Goal: Information Seeking & Learning: Learn about a topic

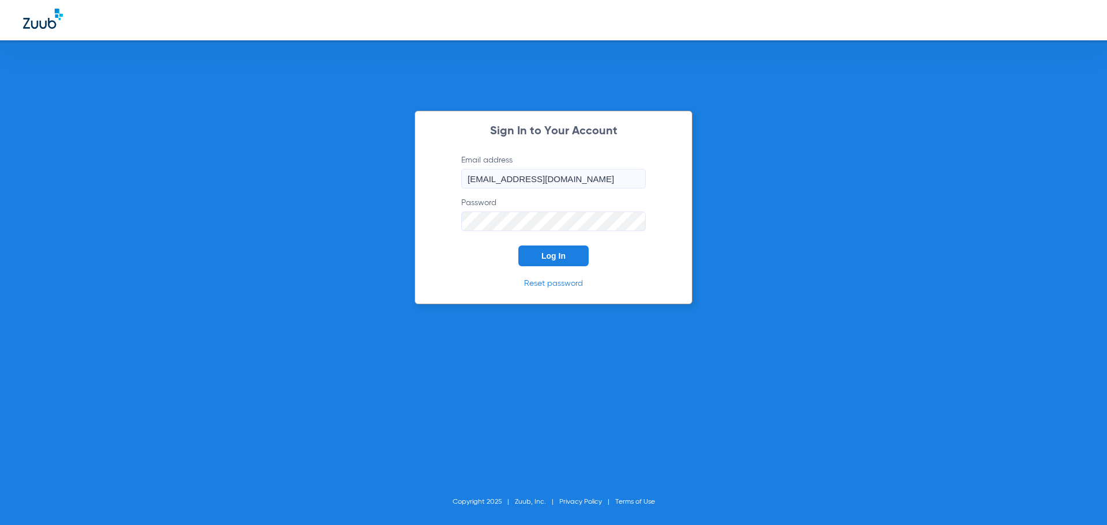
click at [546, 262] on button "Log In" at bounding box center [553, 256] width 70 height 21
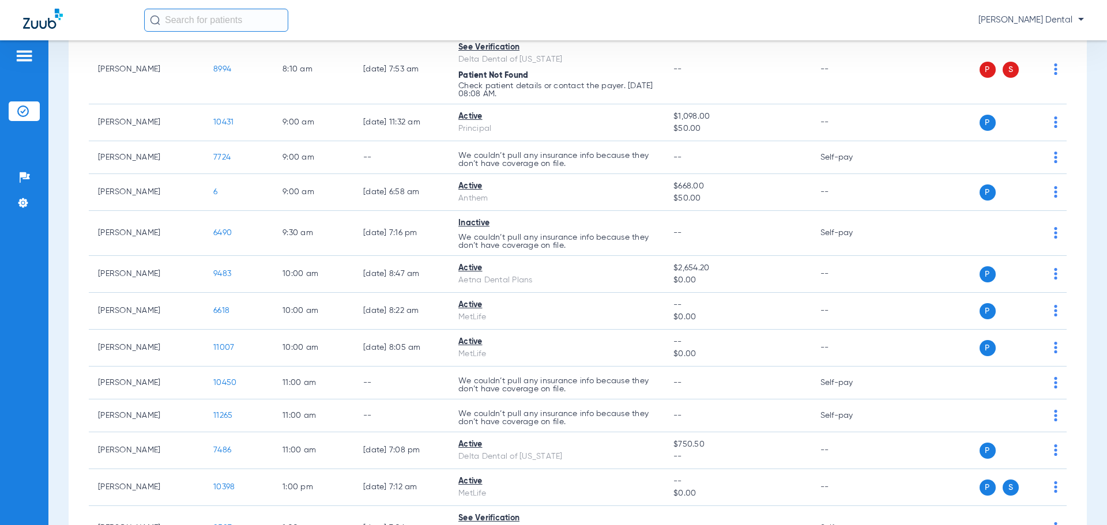
scroll to position [519, 0]
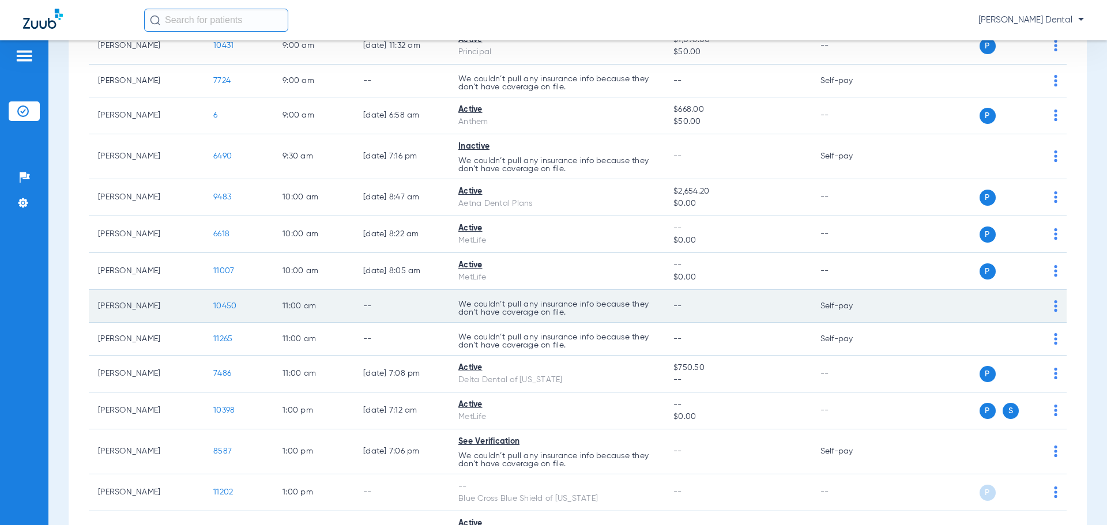
click at [223, 303] on span "10450" at bounding box center [224, 306] width 23 height 8
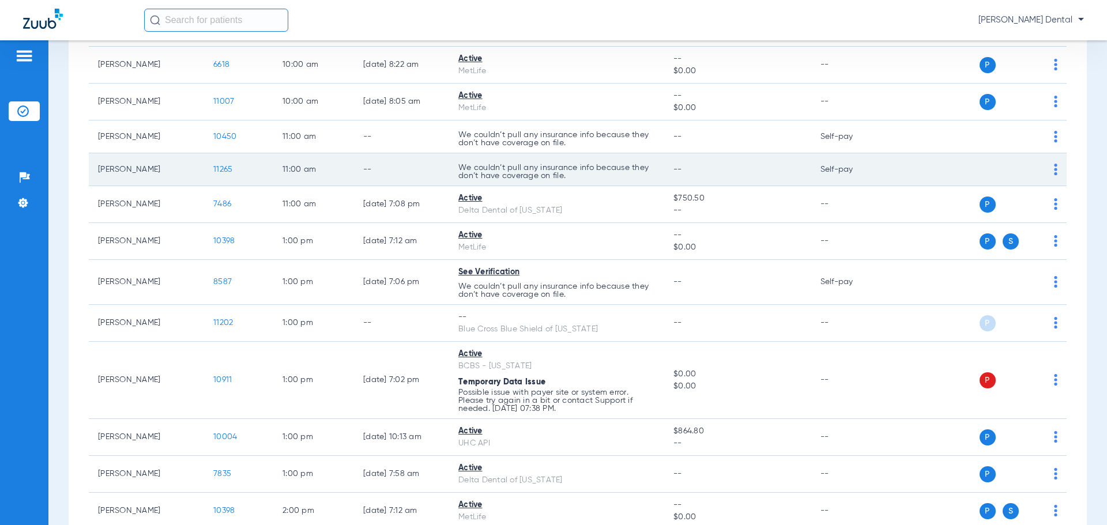
scroll to position [692, 0]
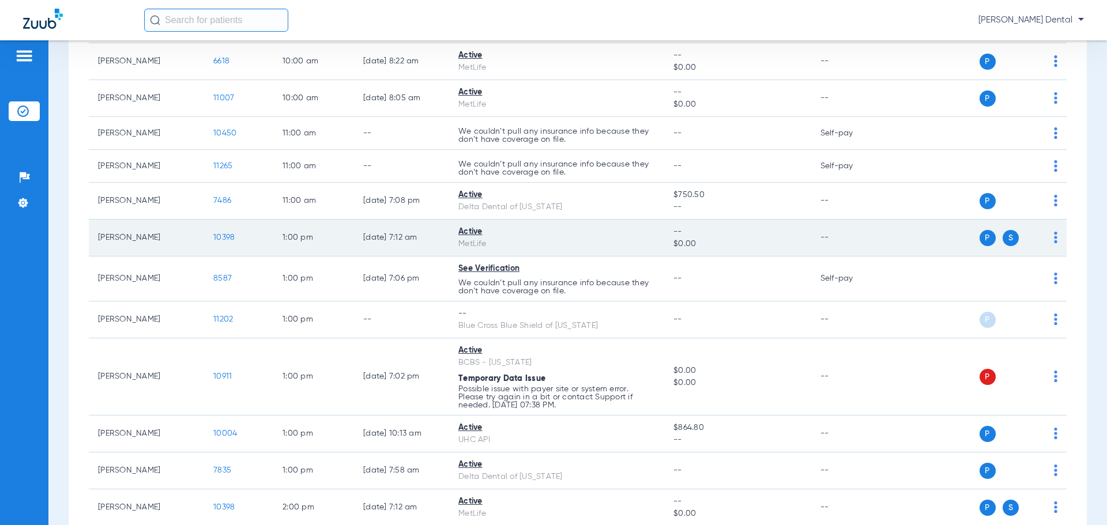
click at [235, 234] on span "10398" at bounding box center [223, 238] width 21 height 8
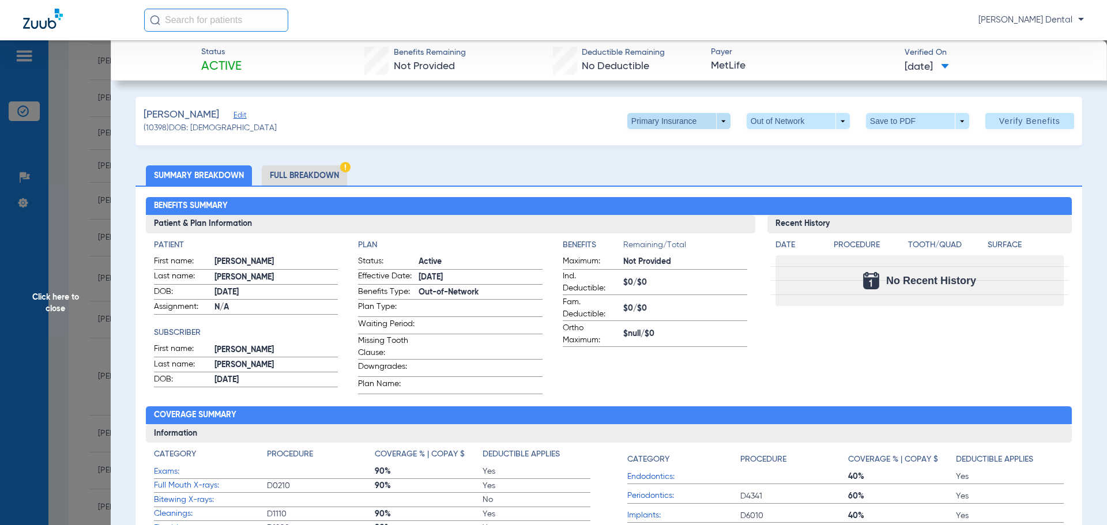
click at [717, 122] on span at bounding box center [678, 121] width 103 height 16
click at [653, 168] on span "Secondary Insurance" at bounding box center [667, 167] width 76 height 8
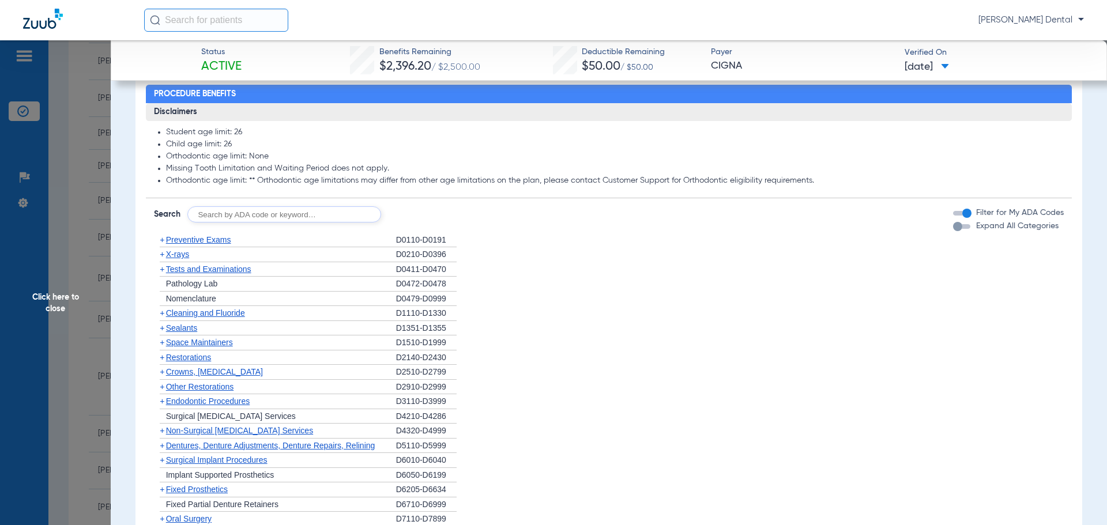
scroll to position [577, 0]
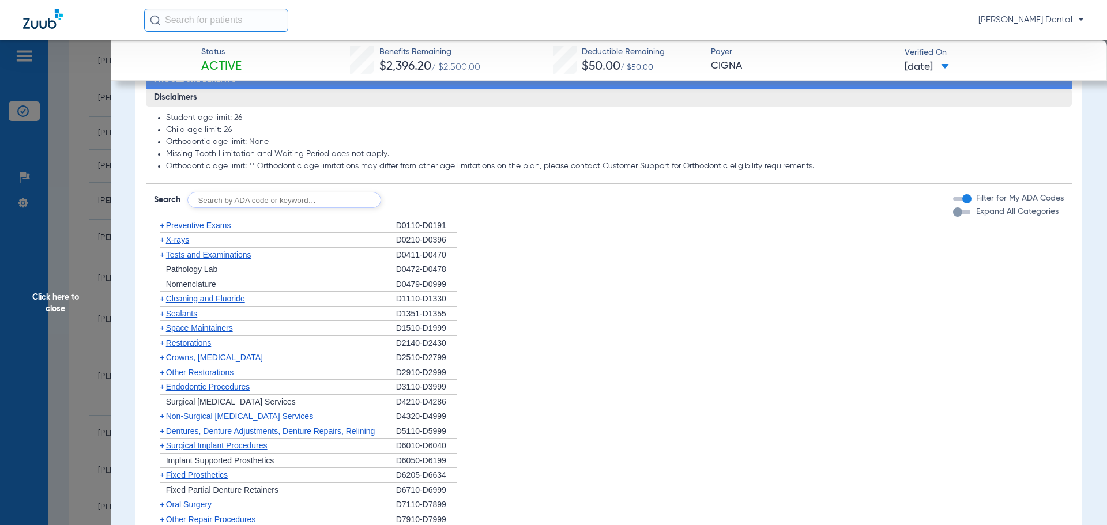
click at [191, 303] on span "Cleaning and Fluoride" at bounding box center [205, 298] width 79 height 9
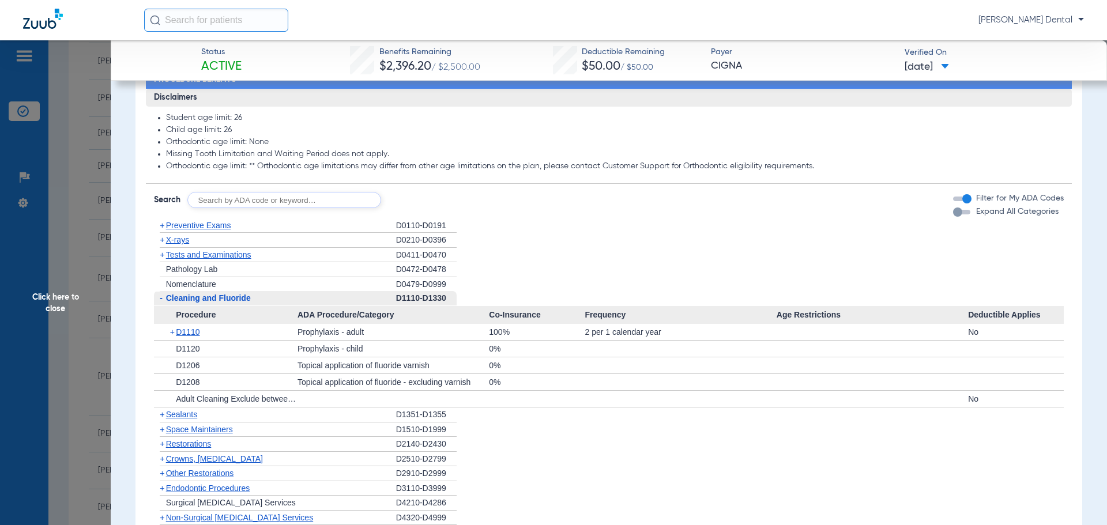
click at [191, 303] on span "Cleaning and Fluoride" at bounding box center [208, 298] width 85 height 9
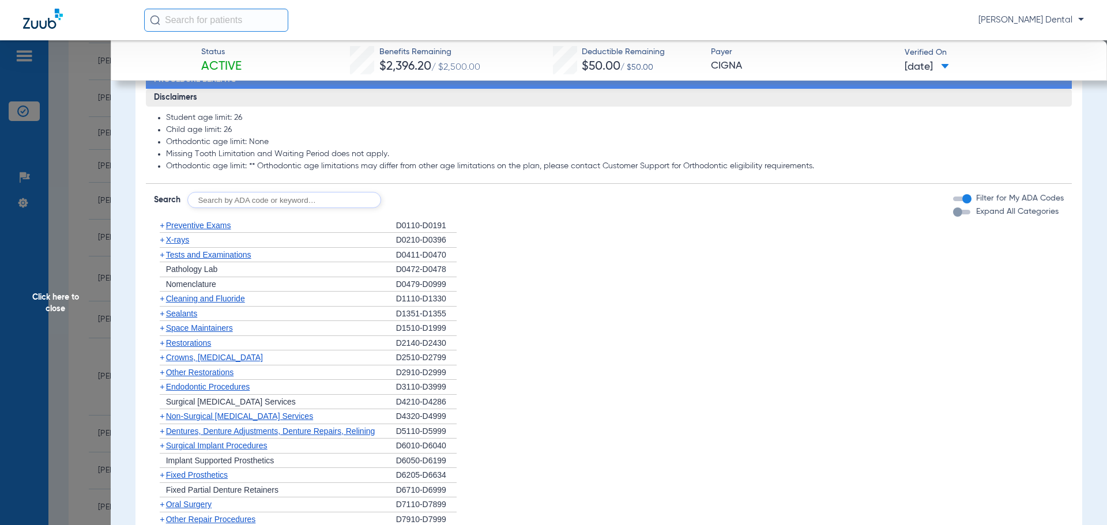
click at [199, 421] on span "Non-Surgical [MEDICAL_DATA] Services" at bounding box center [239, 416] width 147 height 9
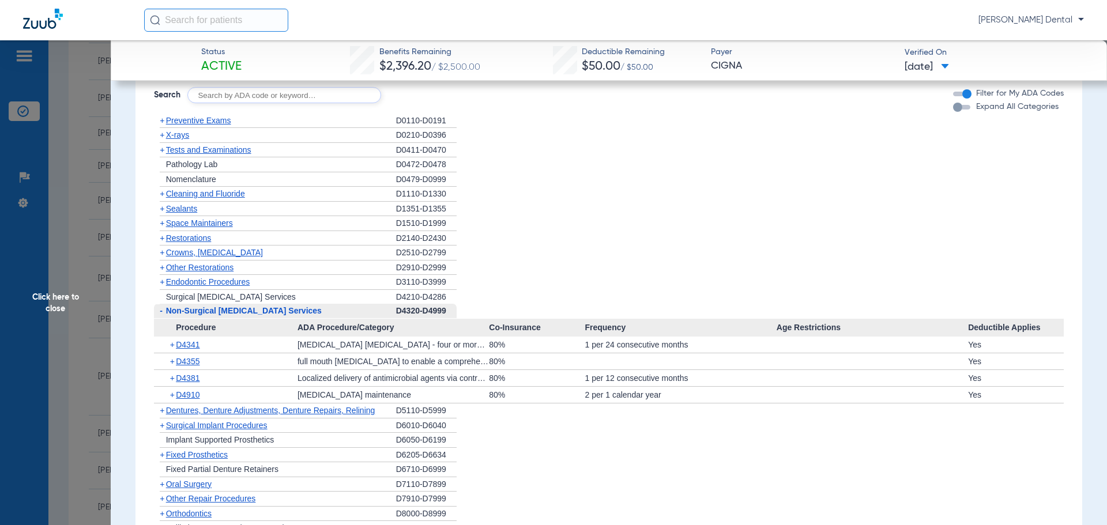
scroll to position [692, 0]
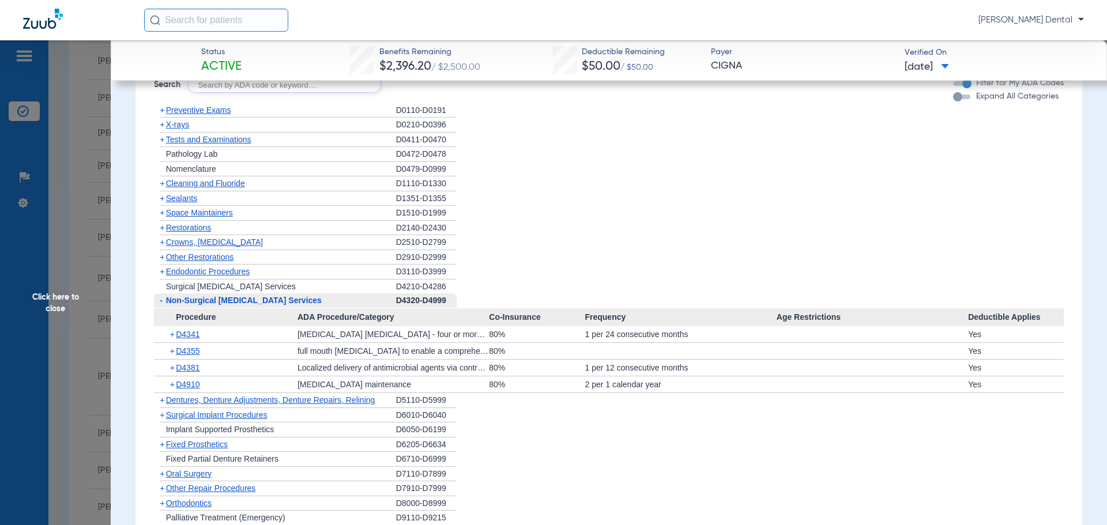
click at [77, 119] on span "Click here to close" at bounding box center [55, 302] width 111 height 525
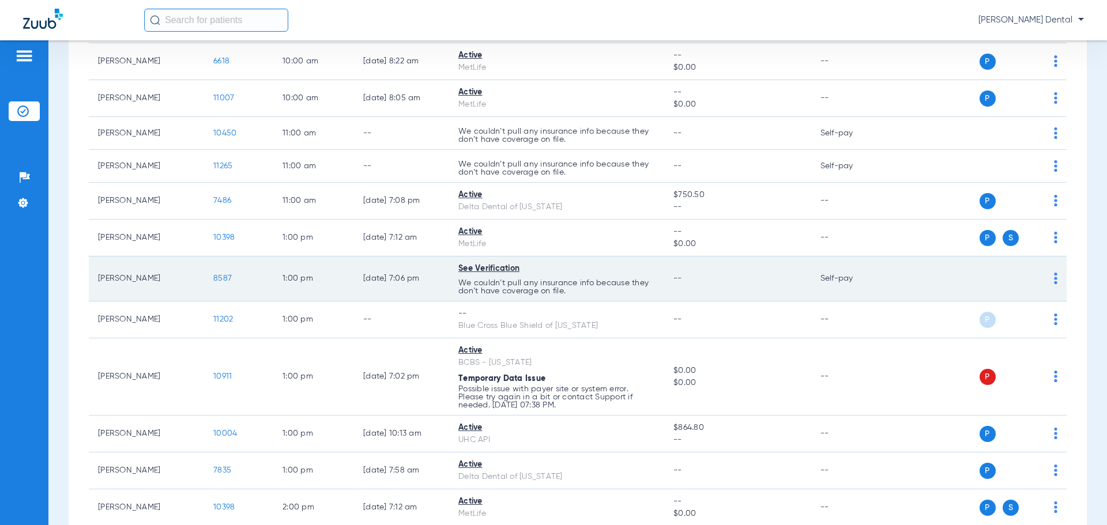
scroll to position [634, 0]
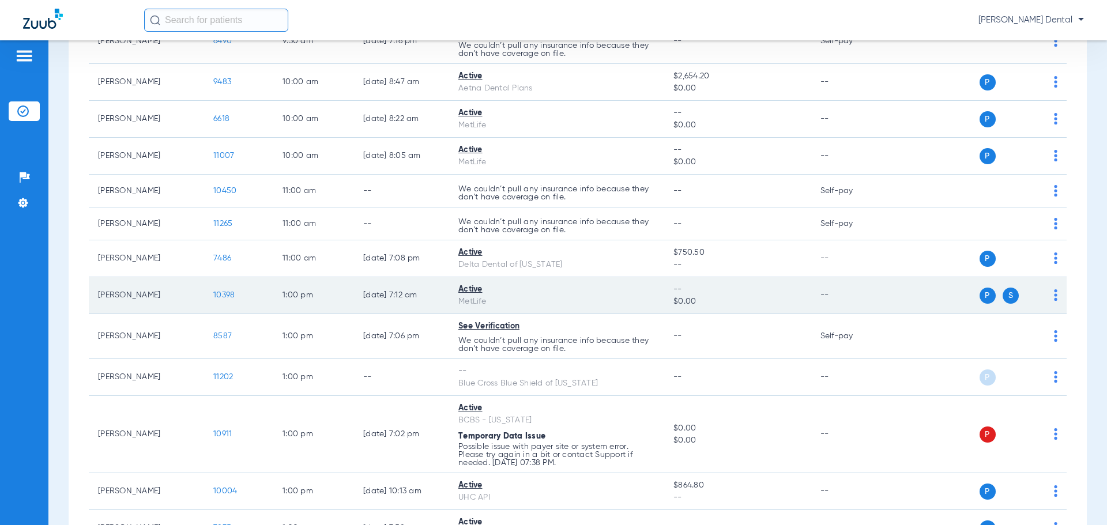
click at [231, 298] on span "10398" at bounding box center [223, 295] width 21 height 8
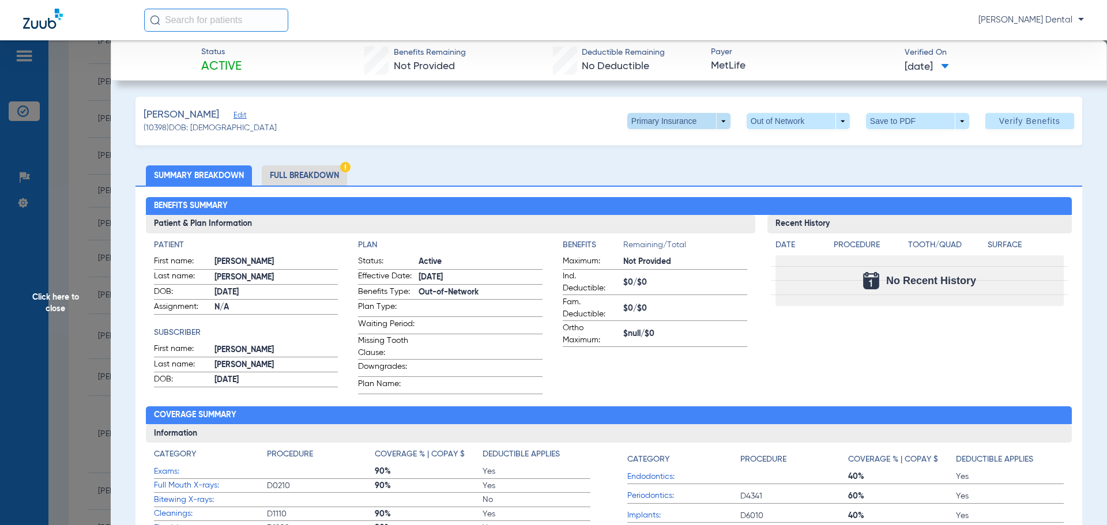
click at [714, 122] on span at bounding box center [678, 121] width 103 height 16
click at [661, 166] on span "Secondary Insurance" at bounding box center [667, 167] width 76 height 8
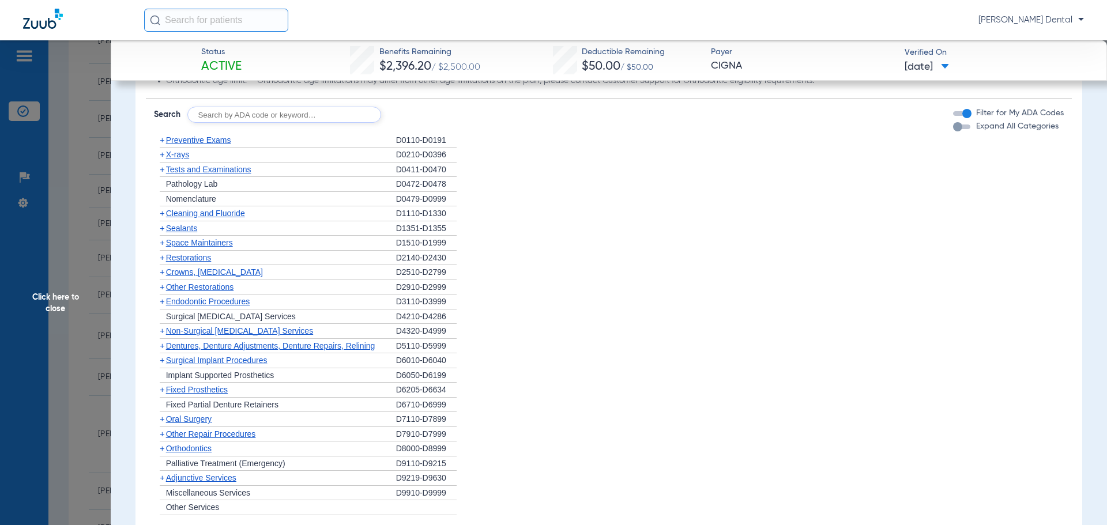
scroll to position [692, 0]
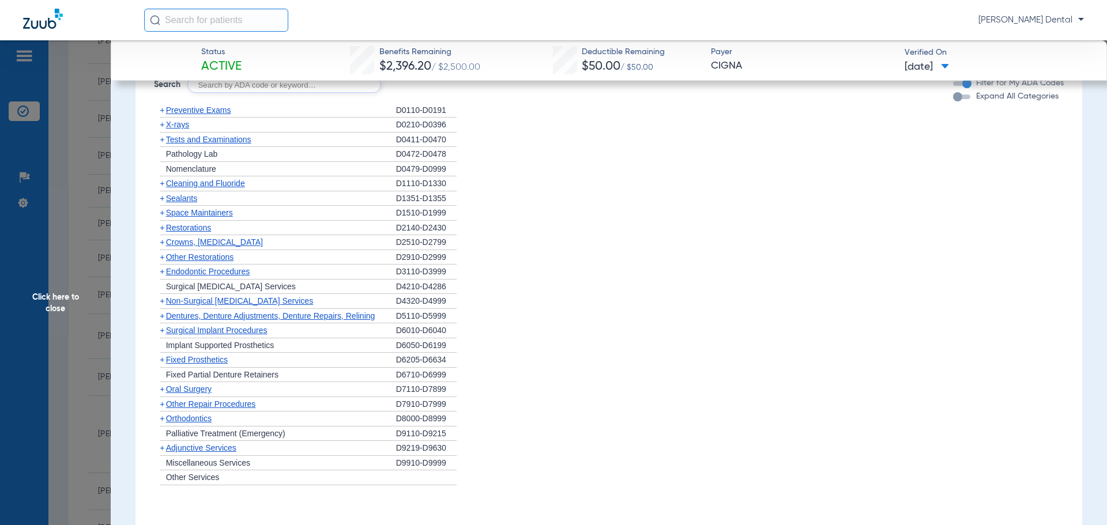
click at [221, 191] on div "+ Cleaning and Fluoride" at bounding box center [275, 183] width 242 height 15
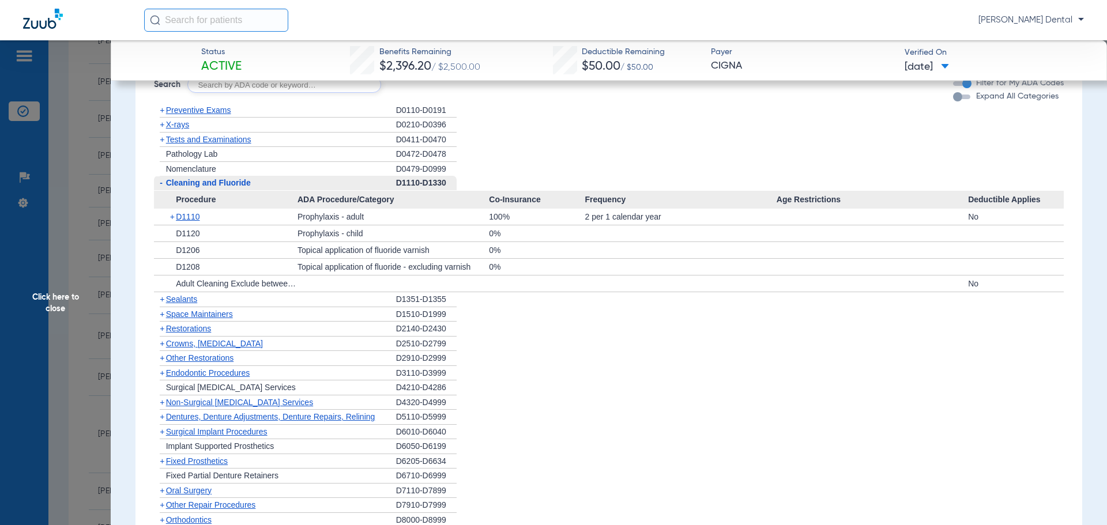
click at [215, 187] on span "Cleaning and Fluoride" at bounding box center [208, 182] width 85 height 9
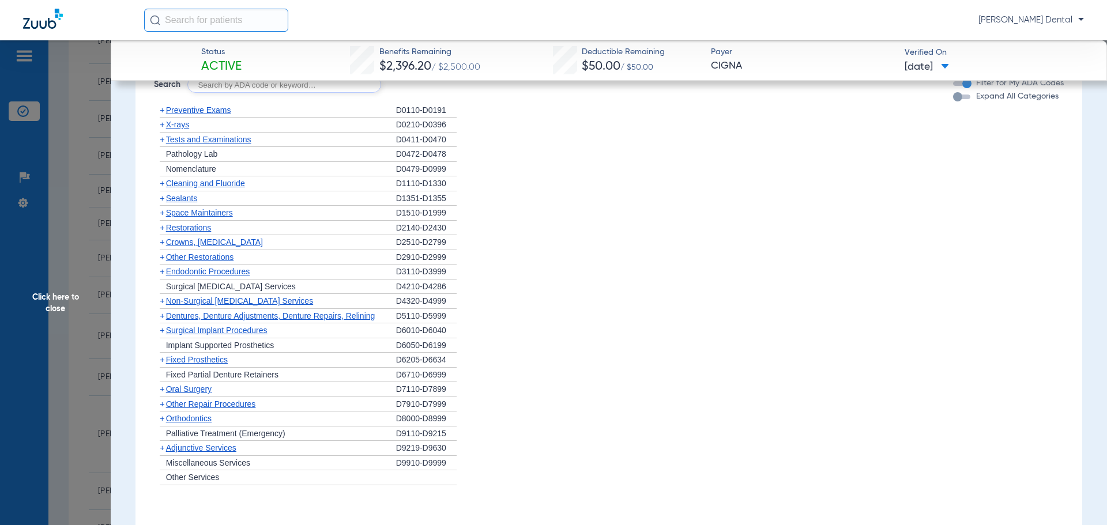
click at [206, 306] on span "Non-Surgical [MEDICAL_DATA] Services" at bounding box center [239, 300] width 147 height 9
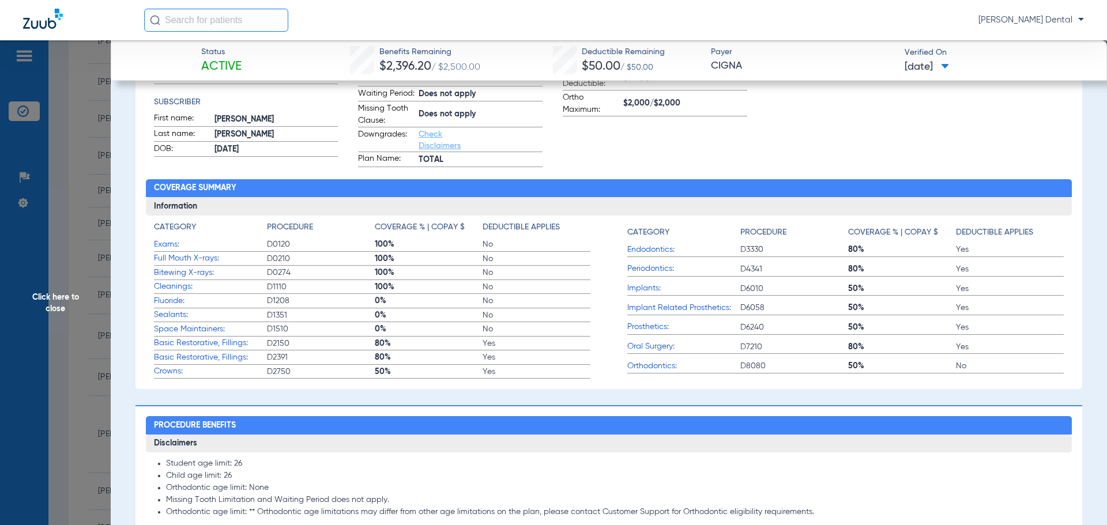
scroll to position [0, 0]
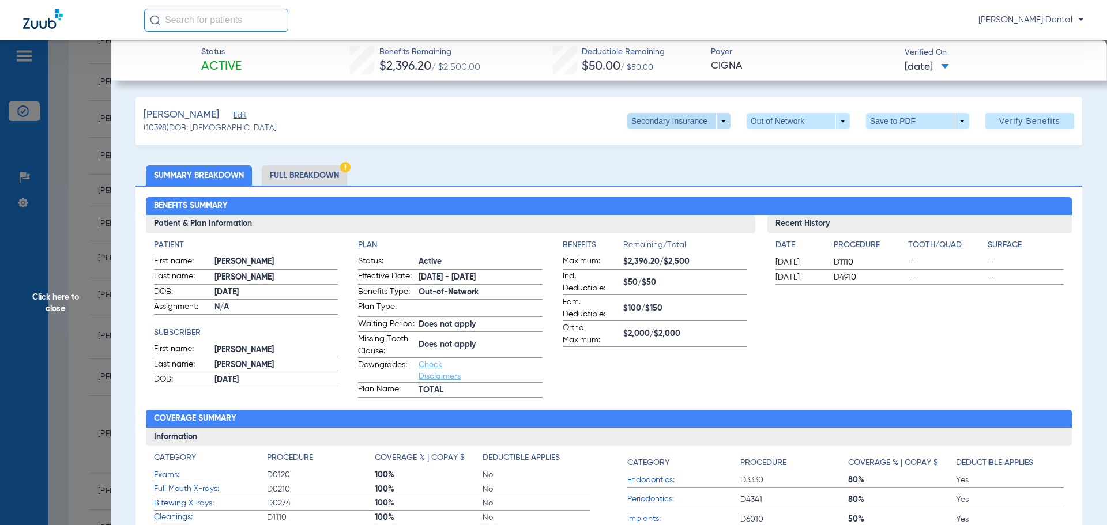
click at [717, 118] on span at bounding box center [678, 121] width 103 height 16
click at [676, 146] on span "Primary Insurance" at bounding box center [667, 144] width 76 height 8
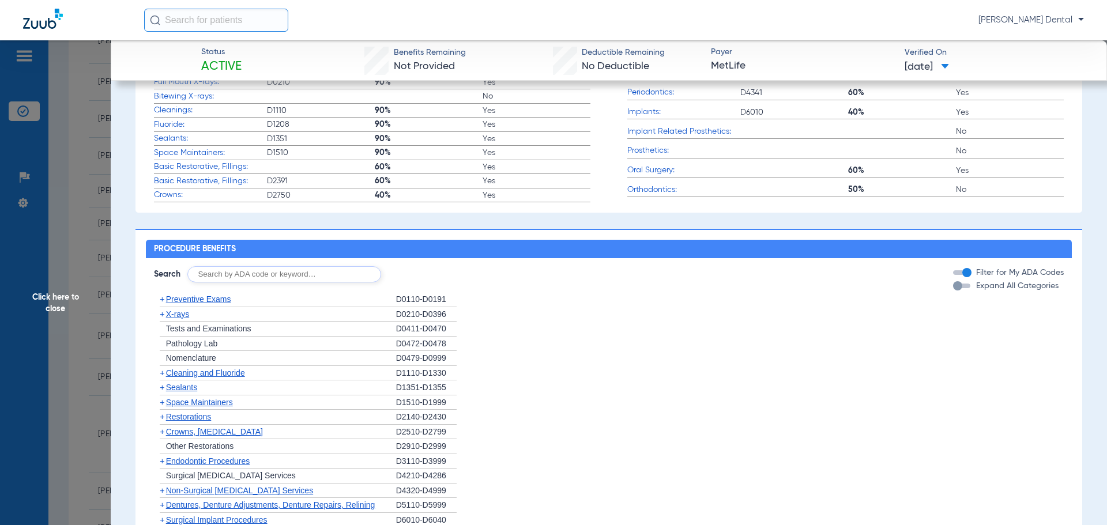
scroll to position [519, 0]
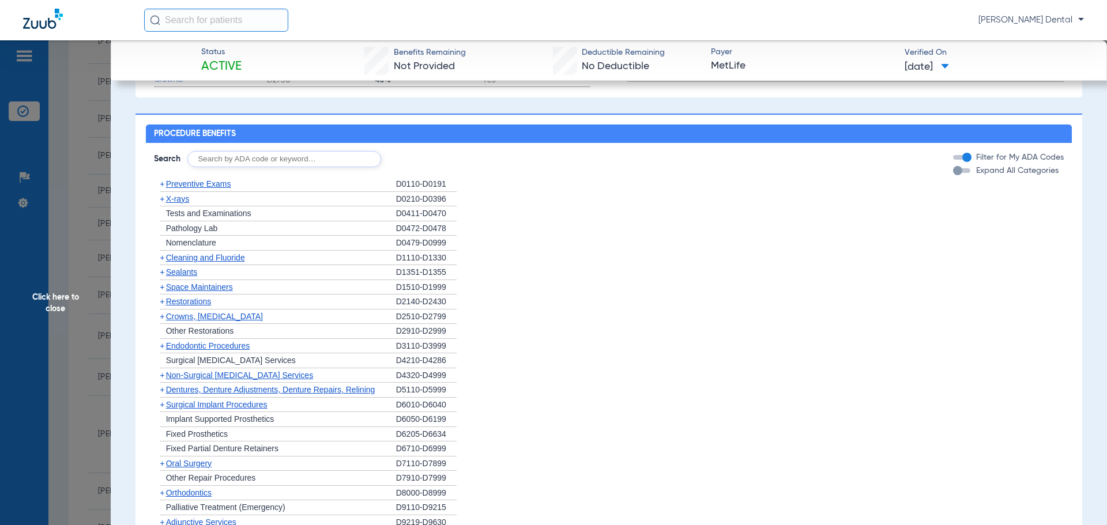
click at [208, 380] on span "Non-Surgical [MEDICAL_DATA] Services" at bounding box center [239, 375] width 147 height 9
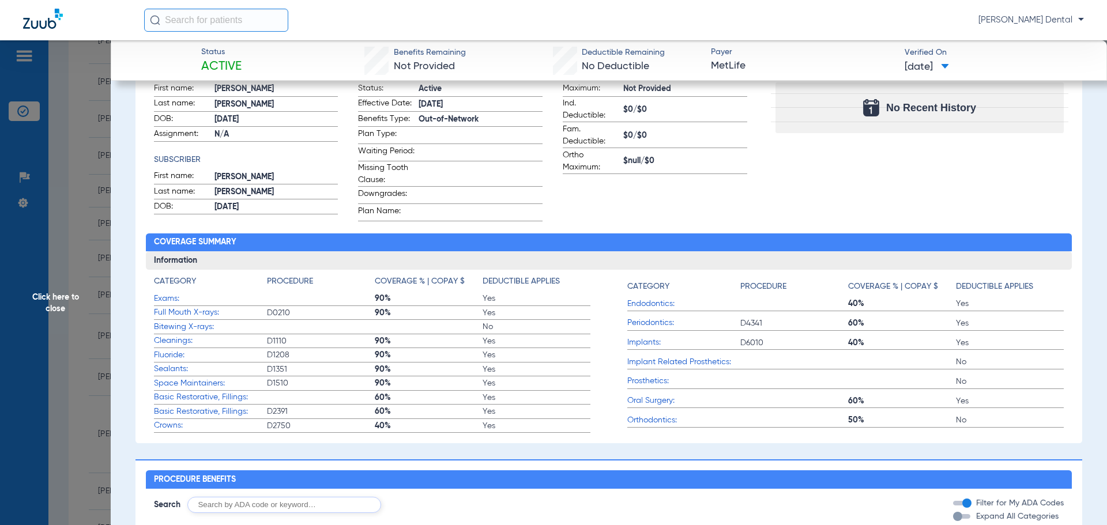
scroll to position [0, 0]
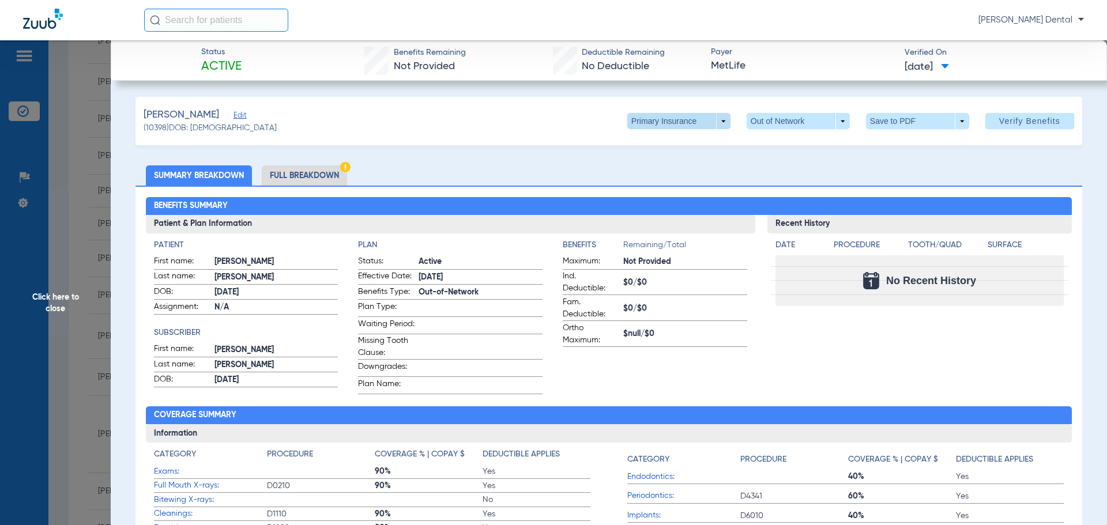
click at [717, 119] on span at bounding box center [678, 121] width 103 height 16
click at [695, 162] on button "Secondary Insurance" at bounding box center [666, 167] width 95 height 23
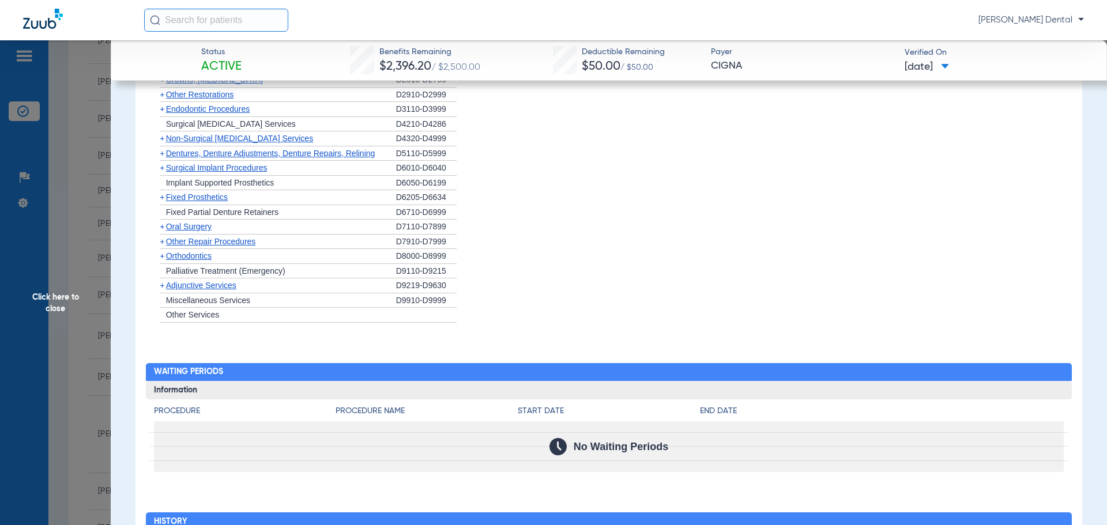
scroll to position [865, 0]
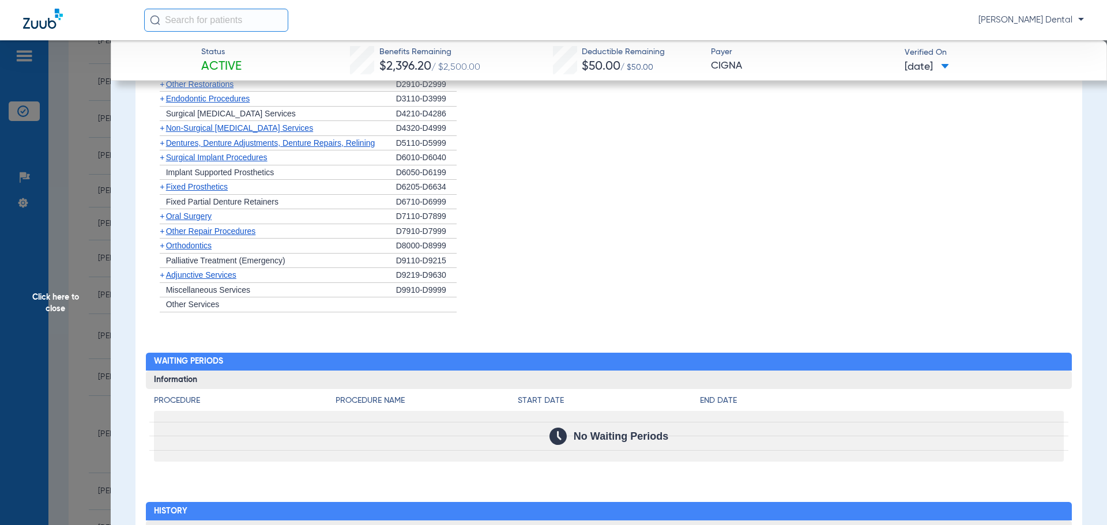
click at [212, 133] on span "Non-Surgical [MEDICAL_DATA] Services" at bounding box center [239, 127] width 147 height 9
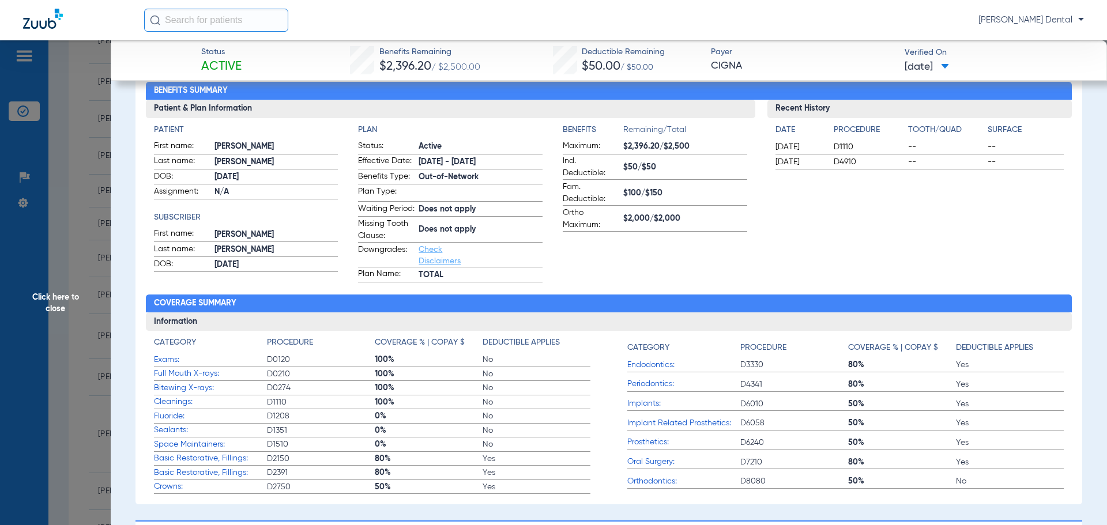
scroll to position [0, 0]
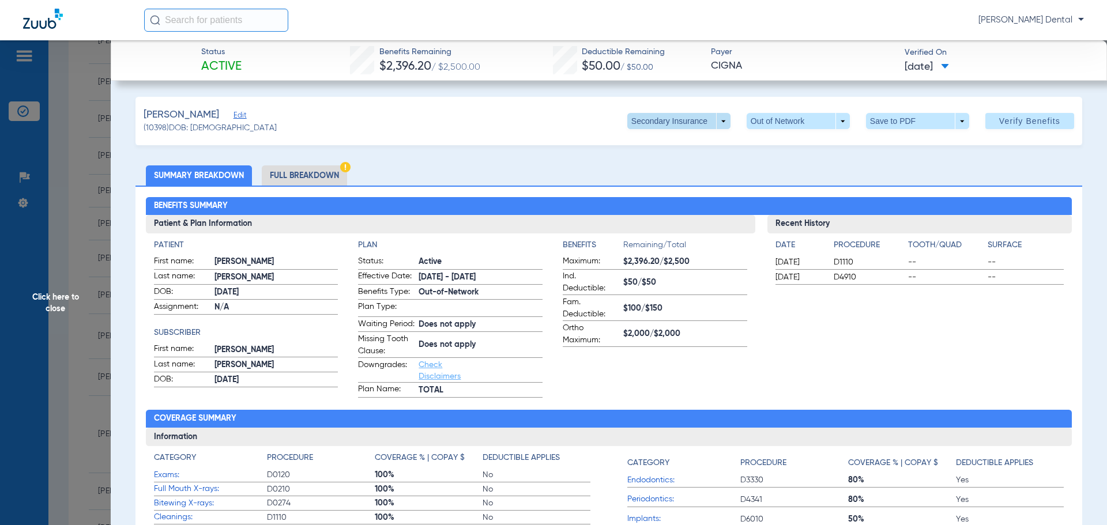
click at [717, 118] on span at bounding box center [678, 121] width 103 height 16
click at [677, 144] on span "Primary Insurance" at bounding box center [667, 144] width 76 height 8
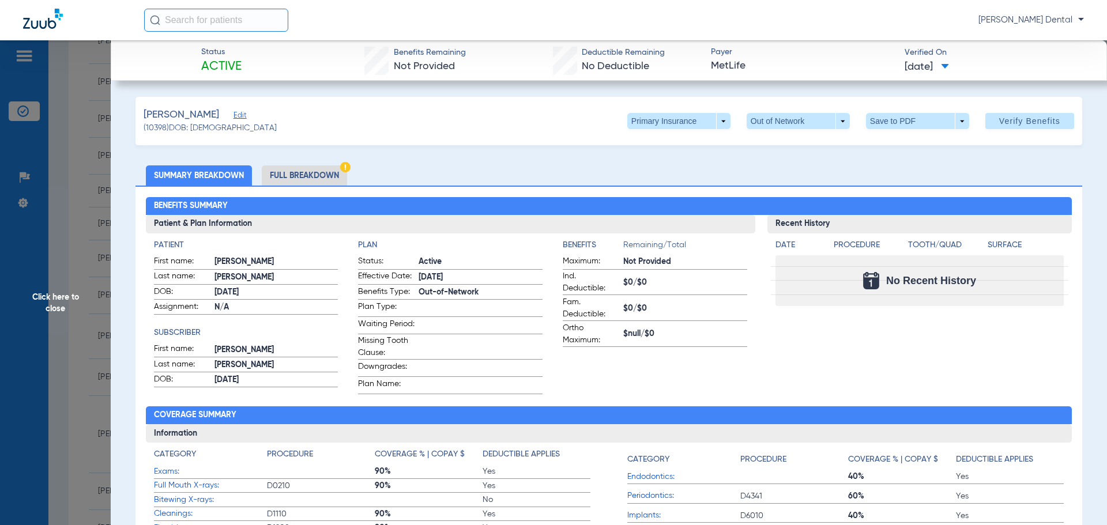
click at [81, 339] on span "Click here to close" at bounding box center [55, 302] width 111 height 525
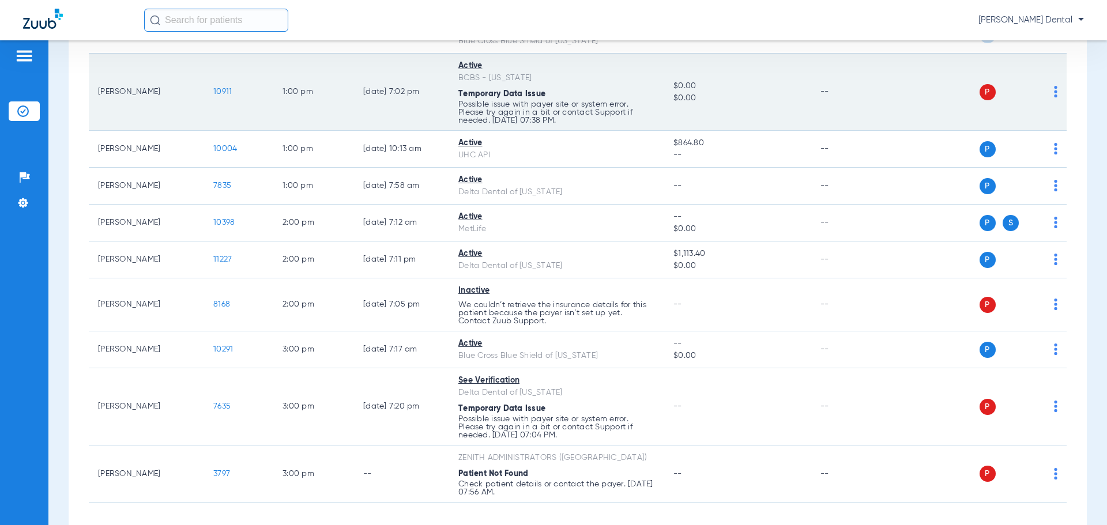
scroll to position [980, 0]
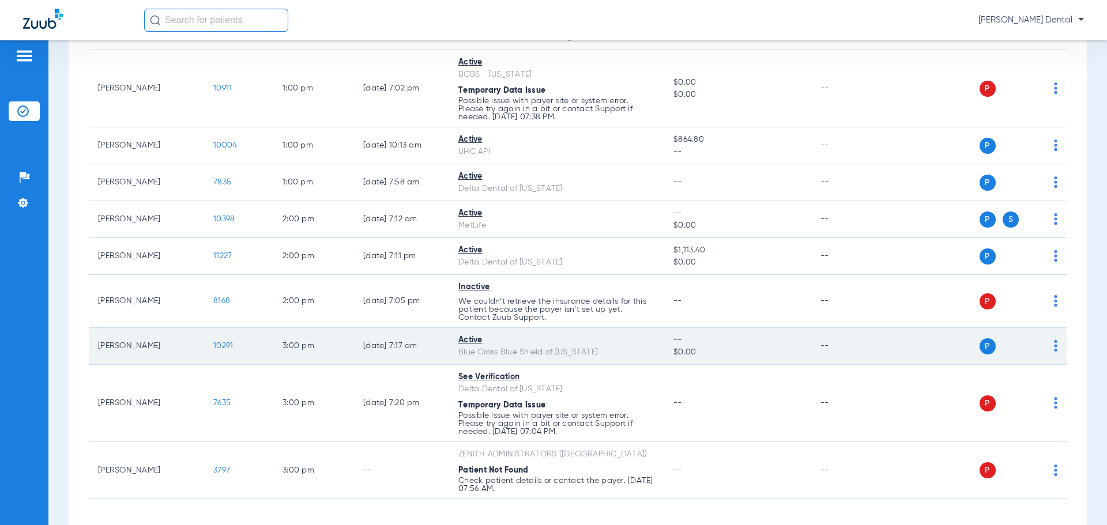
click at [225, 344] on span "10291" at bounding box center [223, 346] width 20 height 8
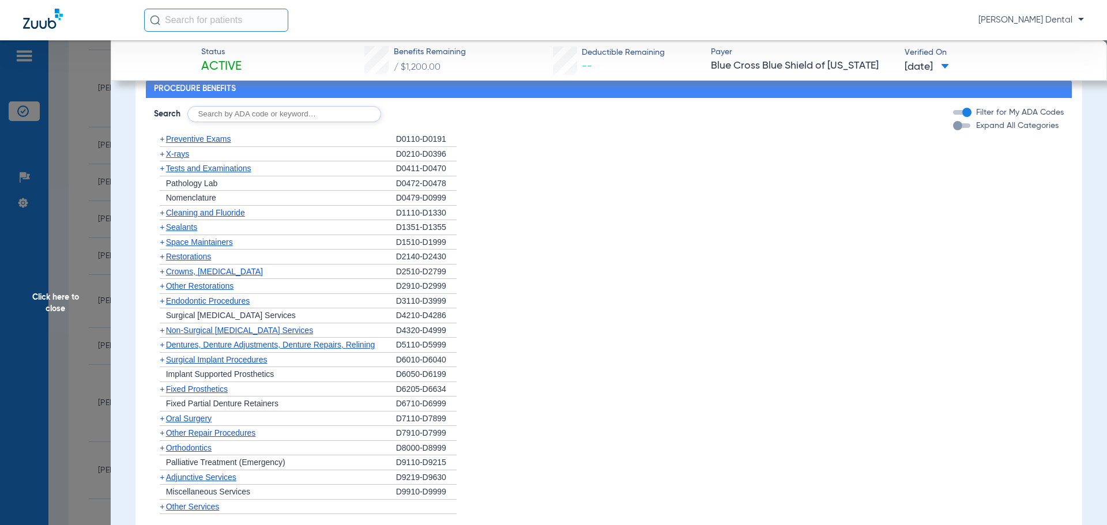
scroll to position [577, 0]
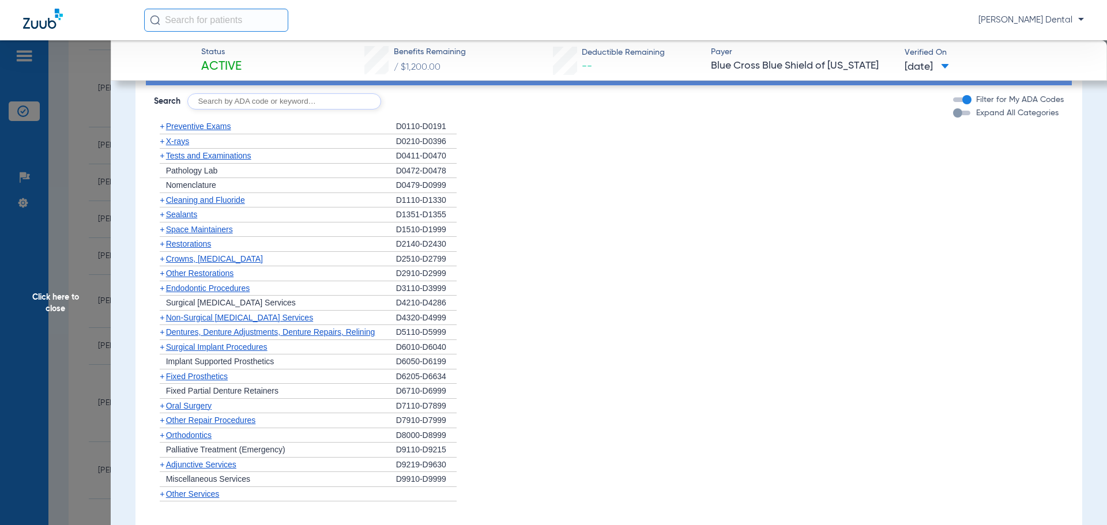
click at [205, 205] on span "Cleaning and Fluoride" at bounding box center [205, 200] width 79 height 9
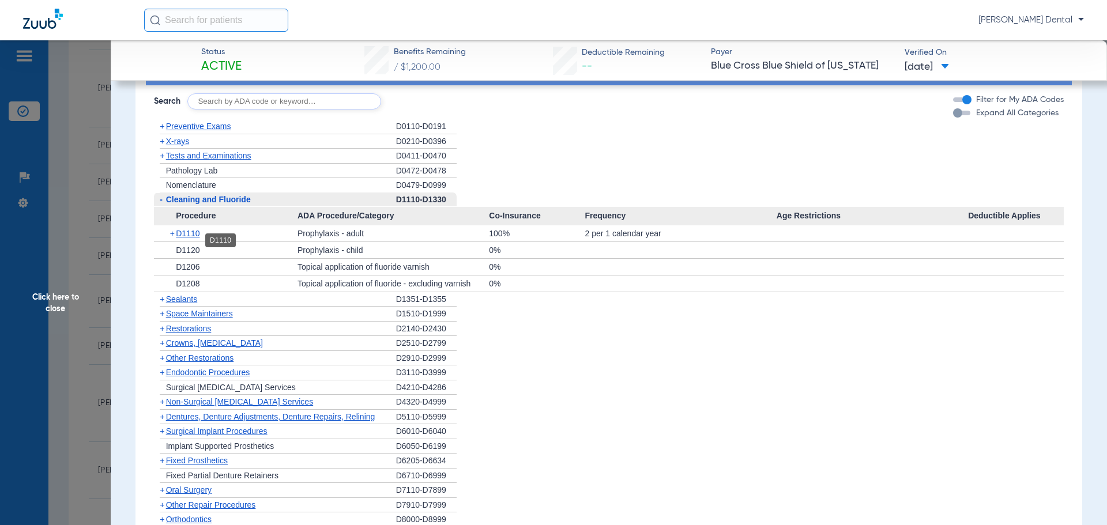
click at [180, 238] on span "D1110" at bounding box center [188, 233] width 24 height 9
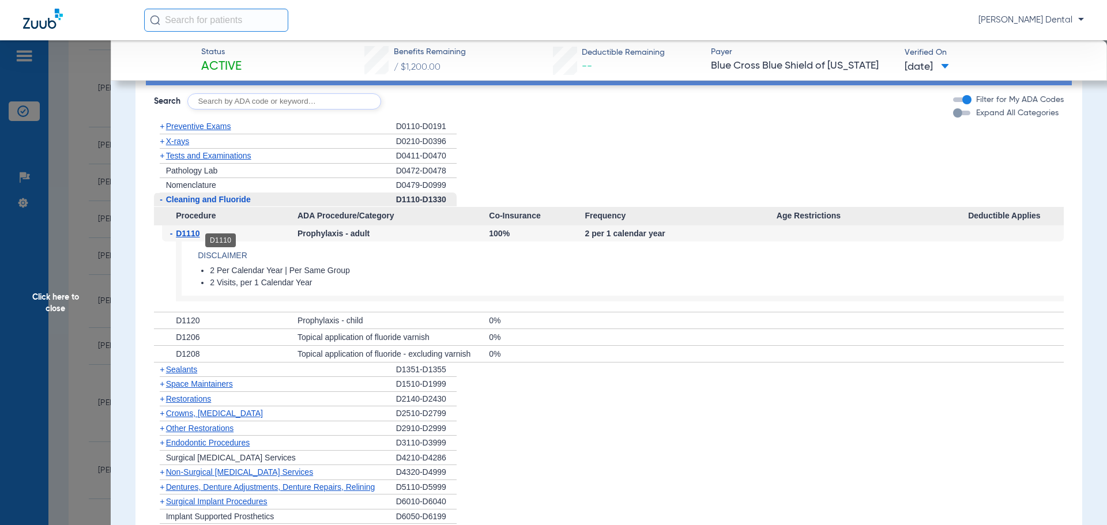
click at [190, 238] on span "D1110" at bounding box center [188, 233] width 24 height 9
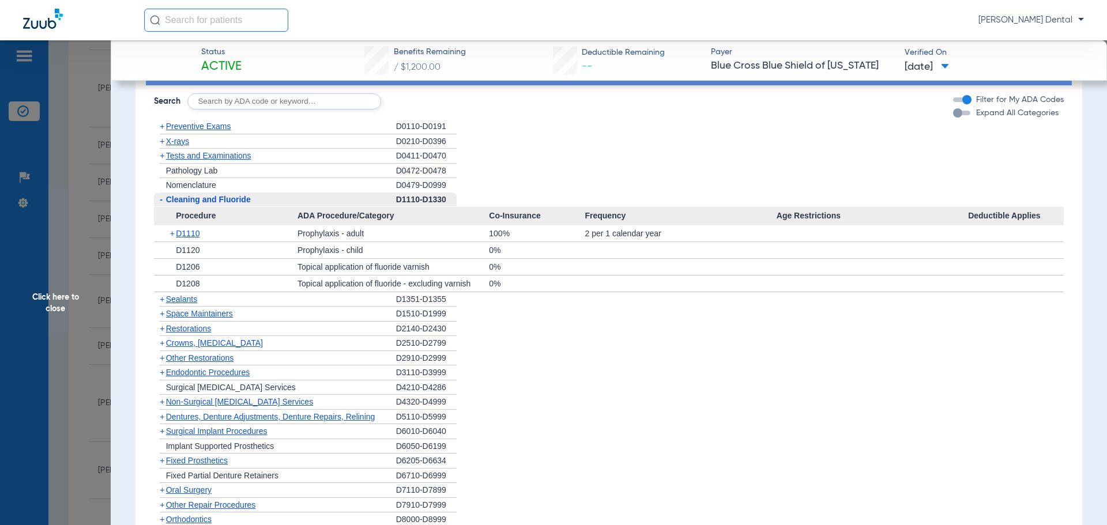
click at [189, 204] on span "Cleaning and Fluoride" at bounding box center [208, 199] width 85 height 9
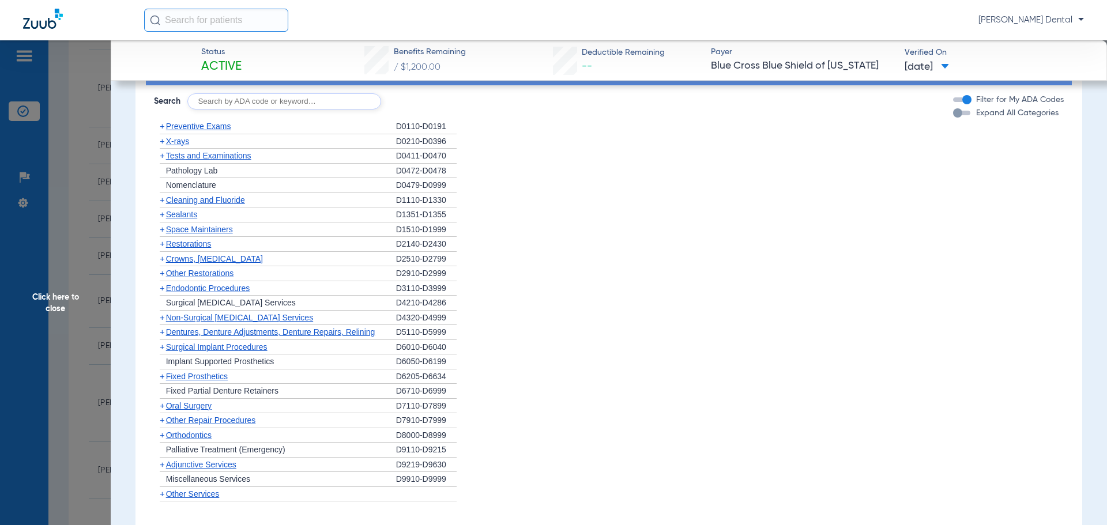
click at [176, 146] on span "X-rays" at bounding box center [177, 141] width 23 height 9
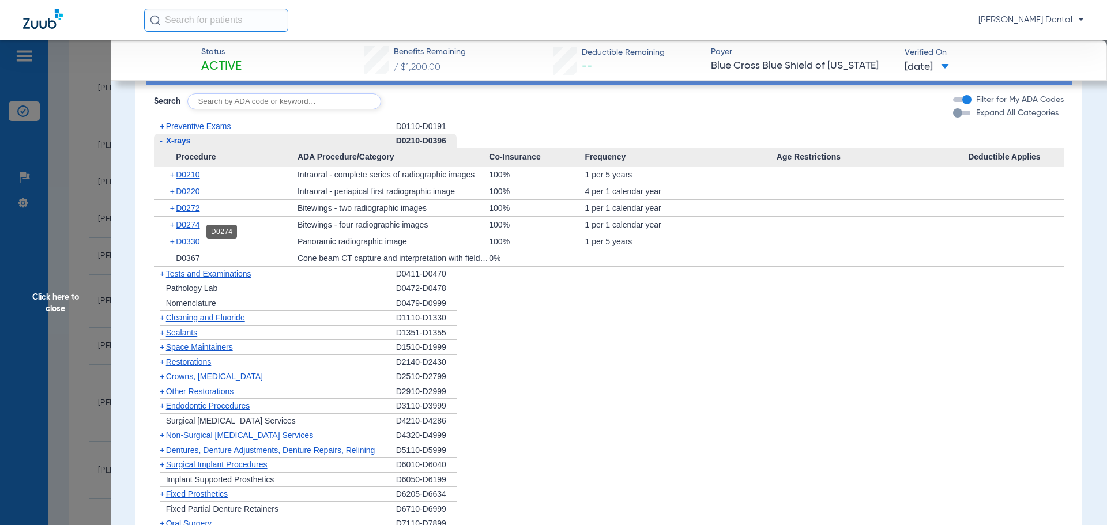
click at [193, 229] on span "D0274" at bounding box center [188, 224] width 24 height 9
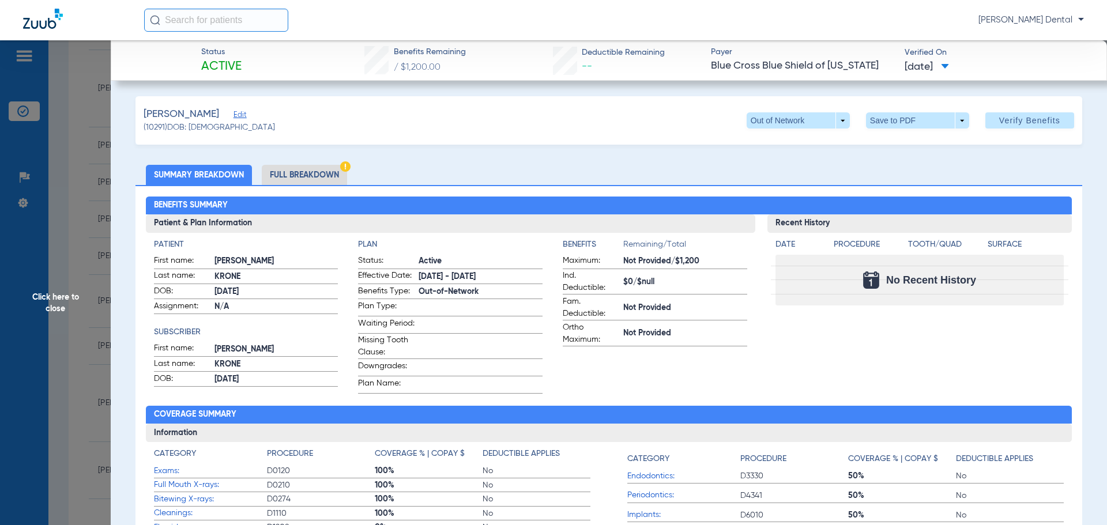
scroll to position [0, 0]
click at [77, 233] on span "Click here to close" at bounding box center [55, 302] width 111 height 525
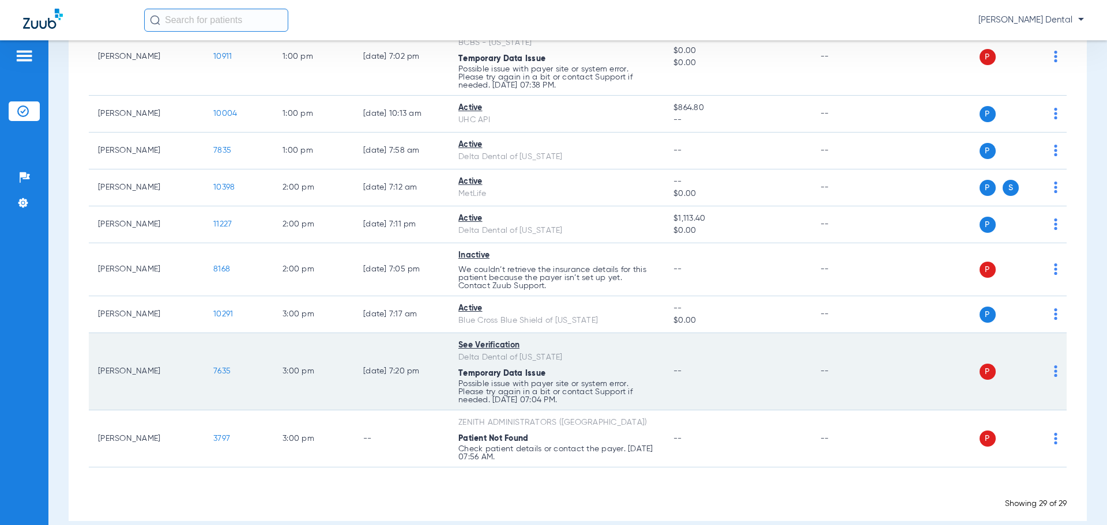
scroll to position [1028, 0]
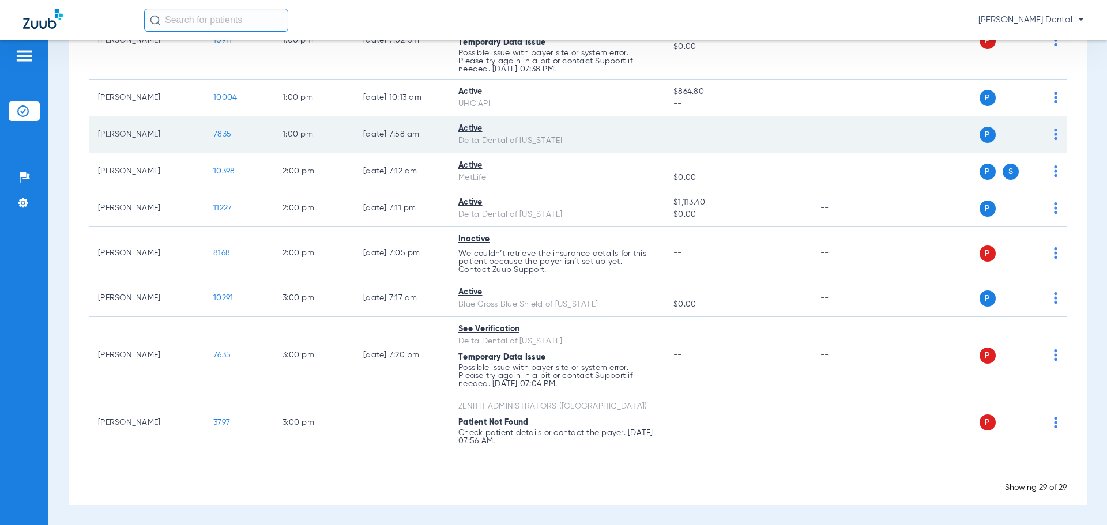
click at [225, 138] on span "7835" at bounding box center [222, 134] width 18 height 8
